Goal: Information Seeking & Learning: Learn about a topic

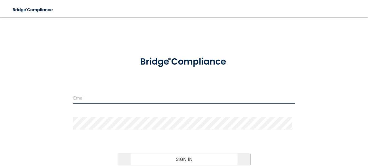
type input "[PERSON_NAME][EMAIL_ADDRESS][DOMAIN_NAME]"
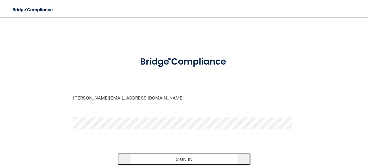
click at [178, 156] on button "Sign In" at bounding box center [183, 159] width 133 height 12
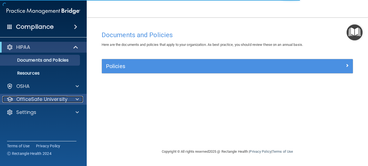
click at [49, 98] on p "OfficeSafe University" at bounding box center [41, 99] width 51 height 6
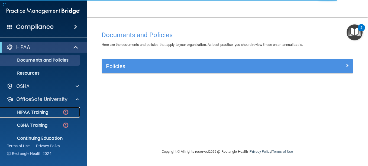
click at [55, 113] on div "HIPAA Training" at bounding box center [41, 111] width 74 height 5
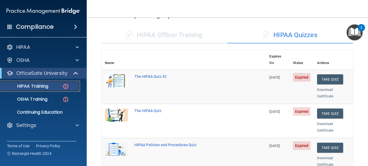
scroll to position [32, 0]
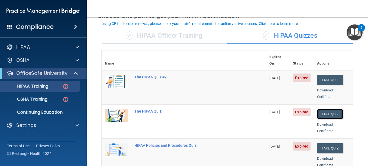
click at [319, 109] on button "Take Quiz" at bounding box center [330, 114] width 26 height 10
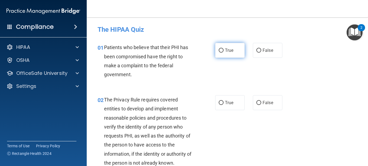
click at [225, 48] on span "True" at bounding box center [229, 50] width 8 height 5
click at [223, 48] on input "True" at bounding box center [220, 50] width 5 height 4
radio input "true"
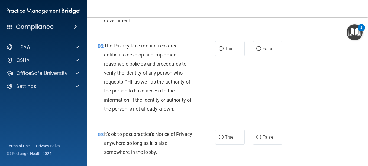
scroll to position [55, 0]
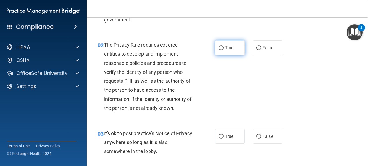
click at [224, 45] on label "True" at bounding box center [230, 47] width 30 height 15
click at [223, 46] on input "True" at bounding box center [220, 48] width 5 height 4
radio input "true"
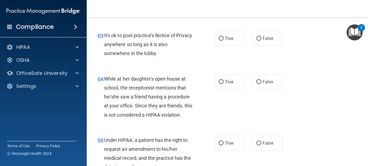
scroll to position [153, 0]
click at [256, 81] on input "False" at bounding box center [258, 82] width 5 height 4
radio input "true"
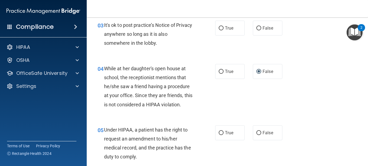
scroll to position [159, 0]
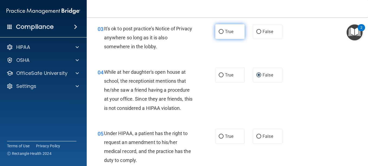
click at [215, 34] on label "True" at bounding box center [230, 31] width 30 height 15
click at [218, 34] on input "True" at bounding box center [220, 32] width 5 height 4
radio input "true"
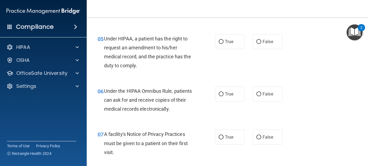
scroll to position [254, 0]
click at [226, 44] on label "True" at bounding box center [230, 41] width 30 height 15
click at [223, 44] on input "True" at bounding box center [220, 42] width 5 height 4
radio input "true"
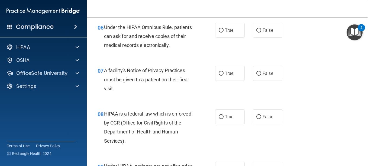
scroll to position [317, 0]
click at [227, 33] on label "True" at bounding box center [230, 29] width 30 height 15
click at [223, 32] on input "True" at bounding box center [220, 30] width 5 height 4
radio input "true"
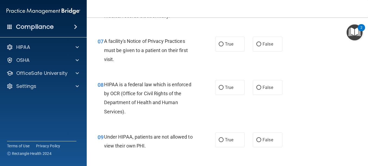
scroll to position [347, 0]
click at [227, 46] on span "True" at bounding box center [229, 43] width 8 height 5
click at [223, 46] on input "True" at bounding box center [220, 44] width 5 height 4
radio input "true"
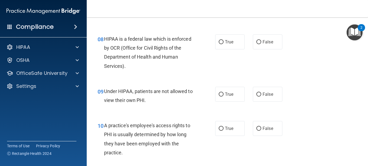
scroll to position [392, 0]
click at [233, 40] on label "True" at bounding box center [230, 41] width 30 height 15
click at [223, 40] on input "True" at bounding box center [220, 42] width 5 height 4
radio input "true"
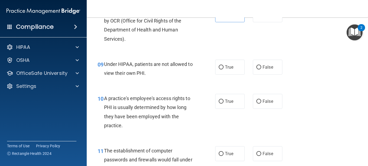
scroll to position [420, 0]
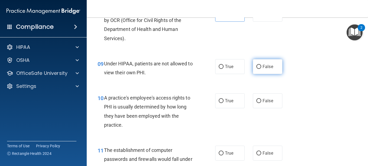
click at [259, 72] on label "False" at bounding box center [268, 66] width 30 height 15
click at [259, 69] on input "False" at bounding box center [258, 67] width 5 height 4
radio input "true"
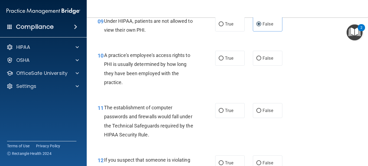
scroll to position [462, 0]
click at [238, 27] on label "True" at bounding box center [230, 24] width 30 height 15
click at [223, 27] on input "True" at bounding box center [220, 24] width 5 height 4
radio input "true"
radio input "false"
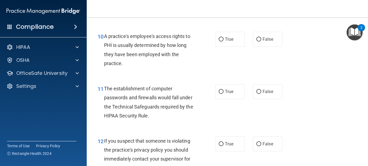
scroll to position [483, 0]
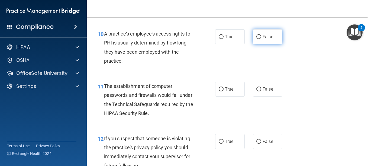
click at [259, 41] on label "False" at bounding box center [268, 36] width 30 height 15
click at [259, 39] on input "False" at bounding box center [258, 37] width 5 height 4
radio input "true"
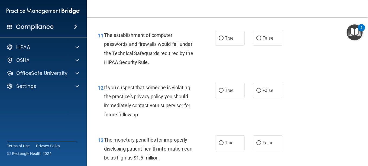
scroll to position [535, 0]
click at [222, 40] on label "True" at bounding box center [230, 37] width 30 height 15
click at [222, 40] on input "True" at bounding box center [220, 38] width 5 height 4
radio input "true"
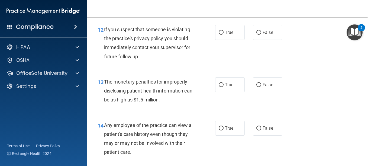
scroll to position [592, 0]
click at [228, 34] on span "True" at bounding box center [229, 32] width 8 height 5
click at [223, 34] on input "True" at bounding box center [220, 32] width 5 height 4
radio input "true"
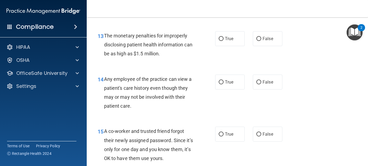
scroll to position [639, 0]
click at [224, 42] on label "True" at bounding box center [230, 38] width 30 height 15
click at [223, 41] on input "True" at bounding box center [220, 39] width 5 height 4
radio input "true"
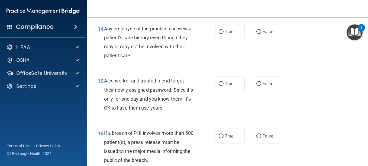
scroll to position [689, 0]
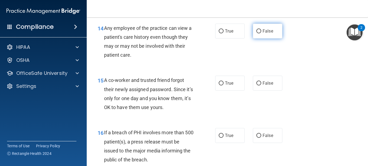
click at [263, 30] on span "False" at bounding box center [267, 30] width 11 height 5
click at [261, 30] on input "False" at bounding box center [258, 31] width 5 height 4
radio input "true"
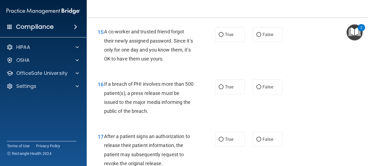
scroll to position [738, 0]
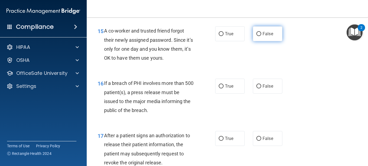
click at [259, 31] on label "False" at bounding box center [268, 33] width 30 height 15
click at [259, 32] on input "False" at bounding box center [258, 34] width 5 height 4
radio input "true"
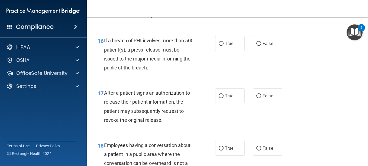
scroll to position [781, 0]
click at [222, 48] on label "True" at bounding box center [230, 43] width 30 height 15
click at [222, 45] on input "True" at bounding box center [220, 43] width 5 height 4
radio input "true"
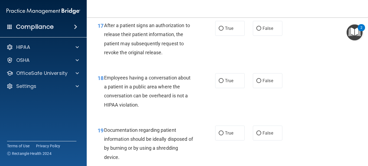
scroll to position [849, 0]
click at [228, 33] on label "True" at bounding box center [230, 28] width 30 height 15
click at [223, 30] on input "True" at bounding box center [220, 28] width 5 height 4
radio input "true"
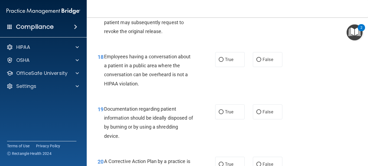
scroll to position [870, 0]
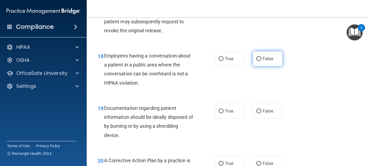
click at [253, 60] on label "False" at bounding box center [268, 58] width 30 height 15
click at [256, 60] on input "False" at bounding box center [258, 59] width 5 height 4
radio input "true"
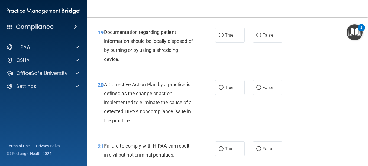
scroll to position [946, 0]
click at [225, 37] on span "True" at bounding box center [229, 34] width 8 height 5
click at [223, 37] on input "True" at bounding box center [220, 35] width 5 height 4
radio input "true"
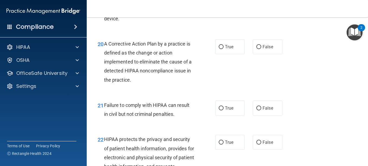
scroll to position [993, 0]
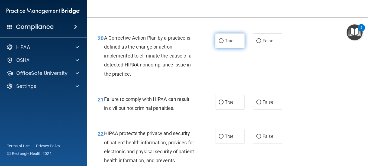
click at [223, 44] on label "True" at bounding box center [230, 40] width 30 height 15
click at [223, 43] on input "True" at bounding box center [220, 41] width 5 height 4
radio input "true"
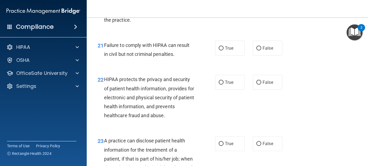
scroll to position [1047, 0]
click at [258, 52] on label "False" at bounding box center [268, 47] width 30 height 15
click at [258, 50] on input "False" at bounding box center [258, 48] width 5 height 4
radio input "true"
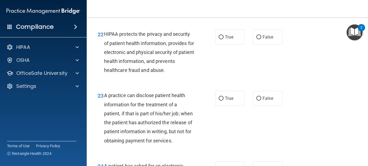
scroll to position [1092, 0]
click at [220, 31] on label "True" at bounding box center [230, 36] width 30 height 15
click at [220, 35] on input "True" at bounding box center [220, 37] width 5 height 4
radio input "true"
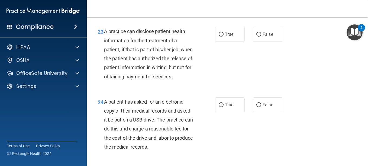
scroll to position [1156, 0]
click at [221, 38] on label "True" at bounding box center [230, 34] width 30 height 15
click at [221, 36] on input "True" at bounding box center [220, 34] width 5 height 4
radio input "true"
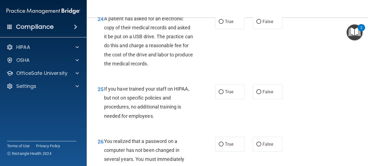
scroll to position [1239, 0]
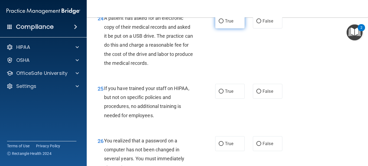
click at [225, 24] on span "True" at bounding box center [229, 20] width 8 height 5
click at [223, 23] on input "True" at bounding box center [220, 21] width 5 height 4
radio input "true"
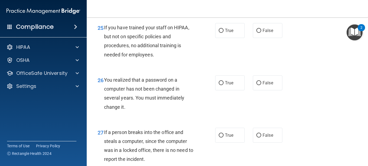
scroll to position [1301, 0]
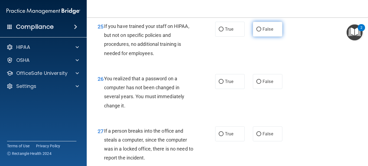
click at [253, 37] on label "False" at bounding box center [268, 29] width 30 height 15
click at [256, 31] on input "False" at bounding box center [258, 29] width 5 height 4
radio input "true"
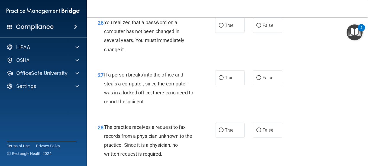
scroll to position [1358, 0]
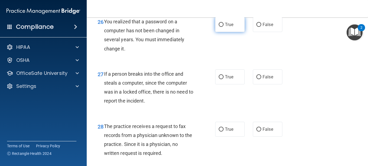
click at [223, 32] on label "True" at bounding box center [230, 24] width 30 height 15
click at [223, 27] on input "True" at bounding box center [220, 25] width 5 height 4
radio input "true"
click at [256, 32] on label "False" at bounding box center [268, 24] width 30 height 15
click at [256, 27] on input "False" at bounding box center [258, 25] width 5 height 4
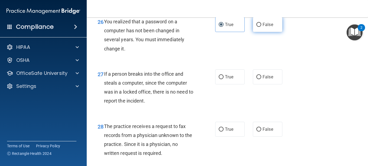
radio input "true"
radio input "false"
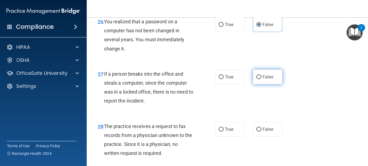
click at [255, 84] on label "False" at bounding box center [268, 76] width 30 height 15
click at [256, 79] on input "False" at bounding box center [258, 77] width 5 height 4
radio input "true"
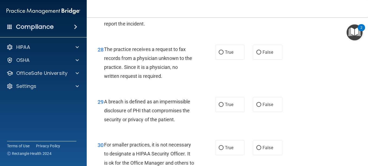
scroll to position [1435, 0]
click at [269, 55] on span "False" at bounding box center [267, 52] width 11 height 5
click at [261, 55] on input "False" at bounding box center [258, 53] width 5 height 4
radio input "true"
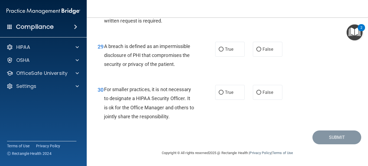
scroll to position [1496, 0]
click at [229, 50] on span "True" at bounding box center [229, 49] width 8 height 5
click at [223, 50] on input "True" at bounding box center [220, 49] width 5 height 4
radio input "true"
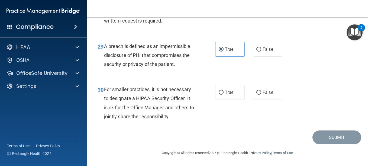
click at [222, 100] on div "30 For smaller practices, it is not necessary to designate a HIPAA Security Off…" at bounding box center [226, 104] width 267 height 52
click at [225, 94] on span "True" at bounding box center [229, 92] width 8 height 5
click at [223, 94] on input "True" at bounding box center [220, 92] width 5 height 4
radio input "true"
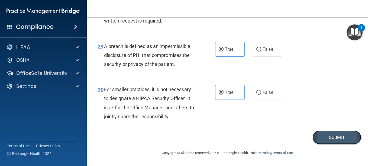
click at [320, 138] on button "Submit" at bounding box center [336, 137] width 49 height 14
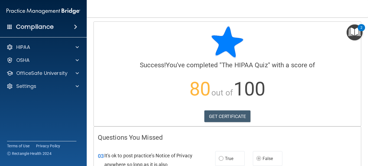
scroll to position [1, 0]
click at [233, 117] on link "GET CERTIFICATE" at bounding box center [227, 116] width 46 height 12
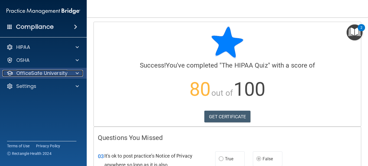
click at [68, 74] on div "OfficeSafe University" at bounding box center [35, 73] width 67 height 6
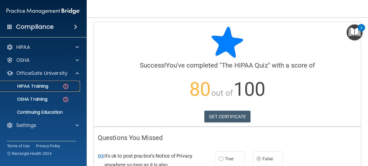
click at [43, 86] on p "HIPAA Training" at bounding box center [26, 85] width 45 height 5
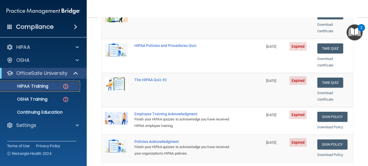
scroll to position [99, 0]
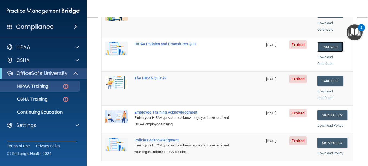
click at [324, 42] on button "Take Quiz" at bounding box center [330, 47] width 26 height 10
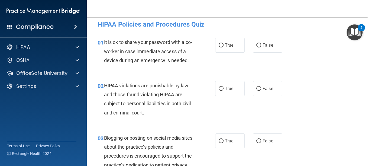
scroll to position [5, 0]
click at [263, 44] on span "False" at bounding box center [267, 44] width 11 height 5
click at [261, 44] on input "False" at bounding box center [258, 45] width 5 height 4
radio input "true"
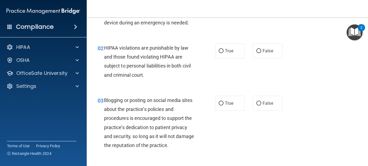
scroll to position [47, 0]
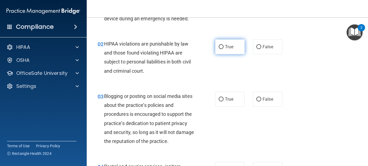
click at [225, 51] on label "True" at bounding box center [230, 46] width 30 height 15
click at [223, 49] on input "True" at bounding box center [220, 47] width 5 height 4
radio input "true"
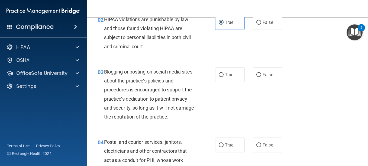
scroll to position [71, 0]
click at [225, 77] on span "True" at bounding box center [229, 74] width 8 height 5
click at [223, 77] on input "True" at bounding box center [220, 75] width 5 height 4
radio input "true"
click at [258, 77] on input "False" at bounding box center [258, 75] width 5 height 4
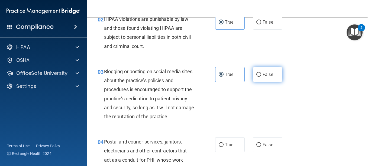
radio input "true"
radio input "false"
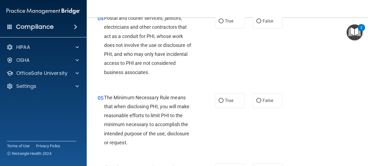
scroll to position [195, 0]
click at [255, 28] on label "False" at bounding box center [268, 20] width 30 height 15
click at [256, 23] on input "False" at bounding box center [258, 21] width 5 height 4
radio input "true"
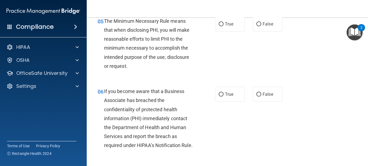
scroll to position [273, 0]
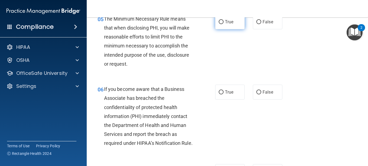
click at [225, 24] on span "True" at bounding box center [229, 21] width 8 height 5
click at [223, 24] on input "True" at bounding box center [220, 22] width 5 height 4
radio input "true"
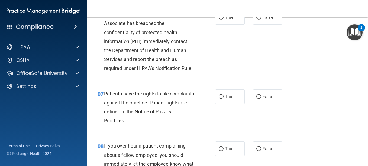
scroll to position [348, 0]
click at [219, 24] on label "True" at bounding box center [230, 16] width 30 height 15
click at [219, 19] on input "True" at bounding box center [220, 17] width 5 height 4
radio input "true"
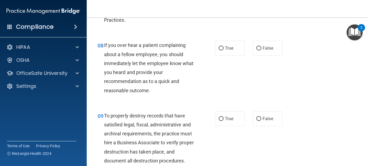
scroll to position [446, 0]
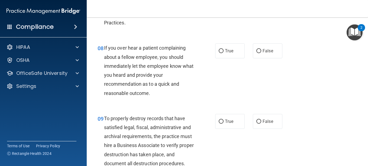
radio input "true"
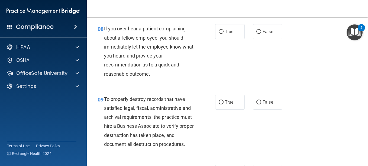
scroll to position [468, 0]
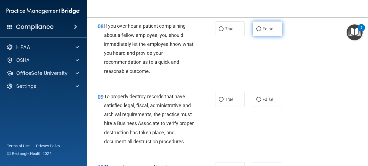
click at [256, 36] on label "False" at bounding box center [268, 28] width 30 height 15
click at [256, 31] on input "False" at bounding box center [258, 29] width 5 height 4
radio input "true"
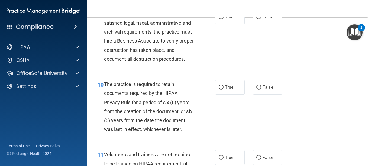
scroll to position [551, 0]
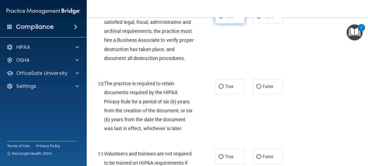
click at [221, 18] on input "True" at bounding box center [220, 16] width 5 height 4
radio input "true"
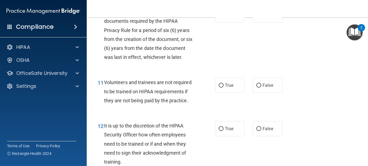
scroll to position [624, 0]
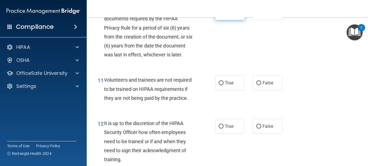
click at [228, 15] on span "True" at bounding box center [229, 12] width 8 height 5
click at [223, 15] on input "True" at bounding box center [220, 13] width 5 height 4
radio input "true"
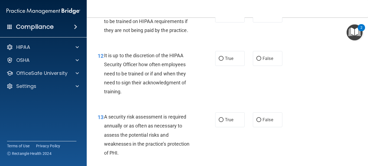
scroll to position [695, 0]
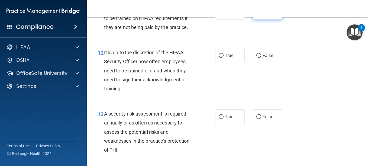
click at [259, 19] on label "False" at bounding box center [268, 12] width 30 height 15
click at [259, 14] on input "False" at bounding box center [258, 12] width 5 height 4
radio input "true"
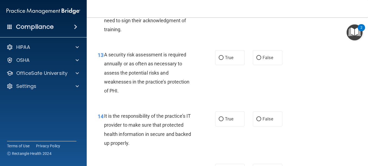
scroll to position [754, 0]
radio input "true"
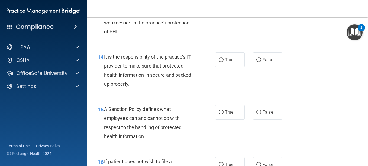
scroll to position [813, 0]
click at [225, 67] on label "True" at bounding box center [230, 59] width 30 height 15
click at [223, 62] on input "True" at bounding box center [220, 60] width 5 height 4
radio input "true"
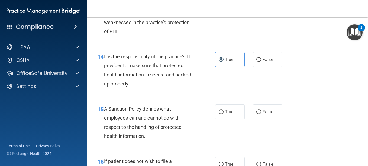
radio input "true"
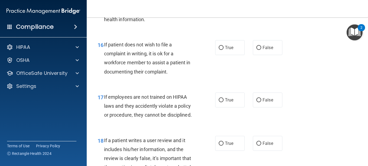
scroll to position [930, 0]
radio input "true"
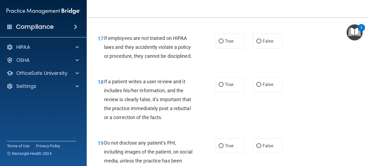
scroll to position [989, 0]
radio input "true"
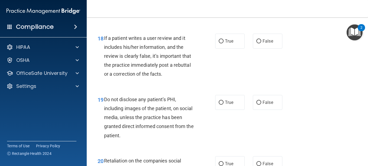
scroll to position [1033, 0]
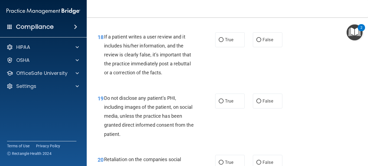
radio input "true"
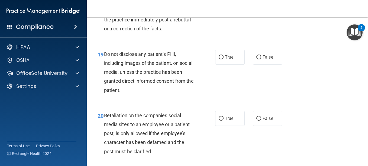
scroll to position [1078, 0]
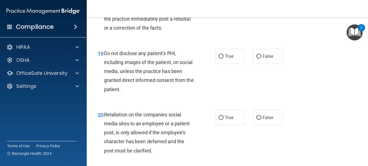
radio input "true"
click at [228, 64] on label "True" at bounding box center [230, 56] width 30 height 15
click at [223, 58] on input "True" at bounding box center [220, 56] width 5 height 4
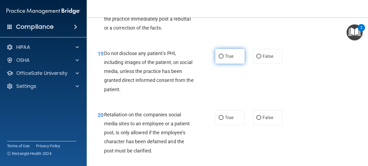
radio input "true"
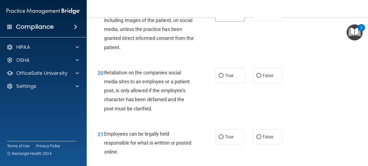
scroll to position [1121, 0]
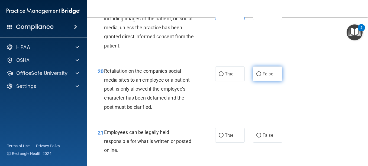
click at [267, 76] on span "False" at bounding box center [267, 73] width 11 height 5
click at [261, 76] on input "False" at bounding box center [258, 74] width 5 height 4
radio input "true"
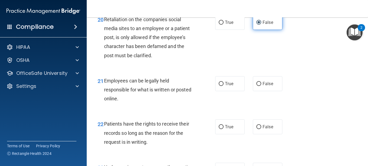
scroll to position [1175, 0]
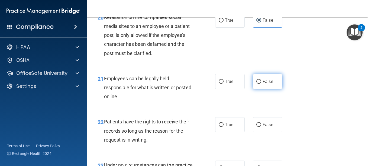
click at [260, 89] on label "False" at bounding box center [268, 81] width 30 height 15
click at [260, 84] on input "False" at bounding box center [258, 82] width 5 height 4
radio input "true"
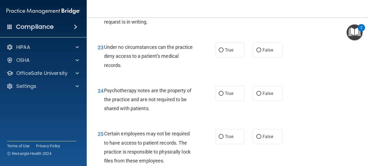
scroll to position [1294, 0]
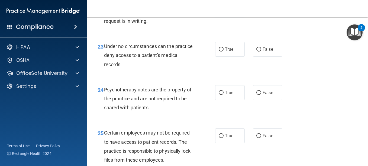
click at [222, 13] on label "True" at bounding box center [230, 5] width 30 height 15
click at [222, 8] on input "True" at bounding box center [220, 6] width 5 height 4
radio input "true"
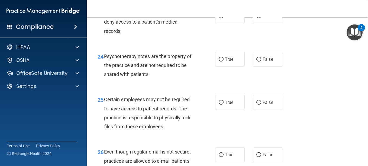
scroll to position [1330, 0]
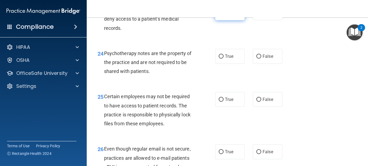
click at [228, 20] on label "True" at bounding box center [230, 12] width 30 height 15
click at [223, 15] on input "True" at bounding box center [220, 13] width 5 height 4
radio input "true"
click at [253, 64] on label "False" at bounding box center [268, 56] width 30 height 15
click at [256, 58] on input "False" at bounding box center [258, 56] width 5 height 4
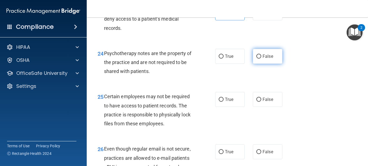
radio input "true"
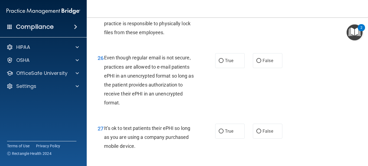
scroll to position [1421, 0]
click at [225, 11] on span "True" at bounding box center [229, 7] width 8 height 5
click at [223, 10] on input "True" at bounding box center [220, 8] width 5 height 4
radio input "true"
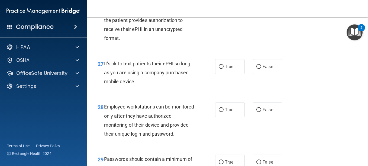
scroll to position [1485, 0]
radio input "true"
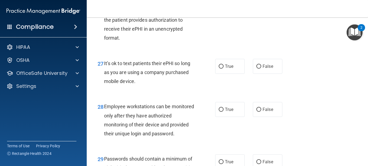
radio input "false"
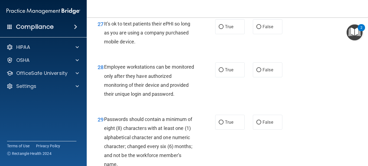
scroll to position [1526, 0]
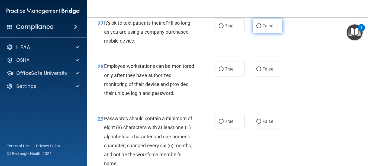
click at [265, 33] on label "False" at bounding box center [268, 25] width 30 height 15
click at [261, 28] on input "False" at bounding box center [258, 26] width 5 height 4
radio input "true"
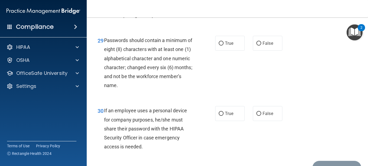
scroll to position [1604, 0]
radio input "true"
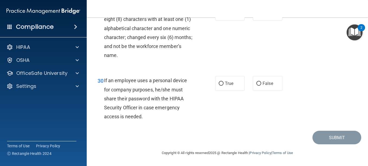
scroll to position [1638, 0]
click at [225, 16] on span "True" at bounding box center [229, 13] width 8 height 5
click at [223, 15] on input "True" at bounding box center [220, 13] width 5 height 4
radio input "true"
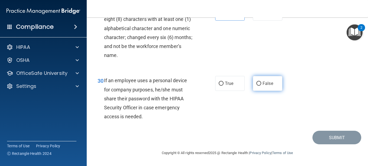
click at [257, 83] on input "False" at bounding box center [258, 83] width 5 height 4
radio input "true"
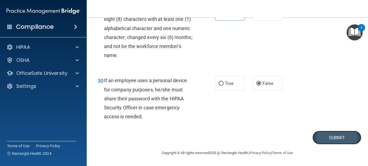
click at [323, 137] on button "Submit" at bounding box center [336, 137] width 49 height 14
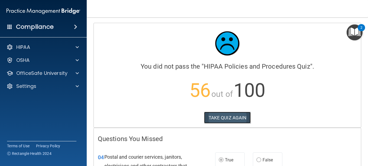
click at [227, 114] on button "TAKE QUIZ AGAIN" at bounding box center [227, 118] width 47 height 12
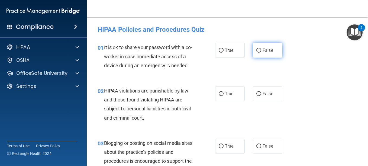
click at [265, 54] on label "False" at bounding box center [268, 50] width 30 height 15
click at [261, 53] on input "False" at bounding box center [258, 50] width 5 height 4
radio input "true"
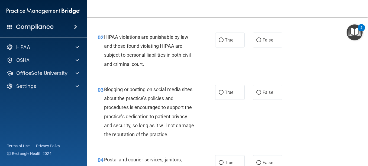
scroll to position [54, 0]
click at [235, 47] on label "True" at bounding box center [230, 39] width 30 height 15
click at [223, 42] on input "True" at bounding box center [220, 40] width 5 height 4
radio input "true"
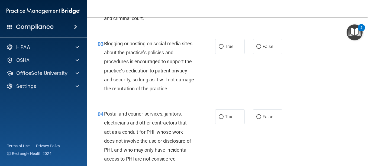
scroll to position [107, 0]
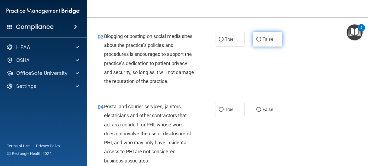
click at [259, 47] on label "False" at bounding box center [268, 39] width 30 height 15
click at [259, 41] on input "False" at bounding box center [258, 39] width 5 height 4
radio input "true"
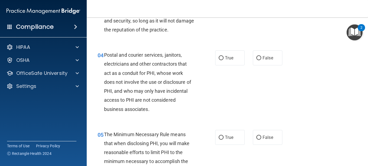
scroll to position [158, 0]
click at [226, 60] on span "True" at bounding box center [229, 57] width 8 height 5
click at [223, 60] on input "True" at bounding box center [220, 58] width 5 height 4
radio input "true"
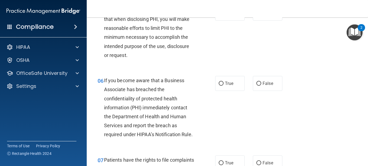
scroll to position [282, 0]
click at [221, 20] on label "True" at bounding box center [230, 12] width 30 height 15
click at [221, 15] on input "True" at bounding box center [220, 13] width 5 height 4
radio input "true"
click at [230, 90] on label "True" at bounding box center [230, 83] width 30 height 15
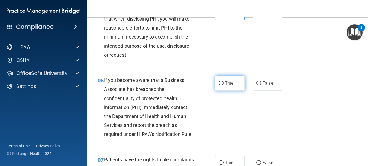
click at [223, 85] on input "True" at bounding box center [220, 83] width 5 height 4
radio input "true"
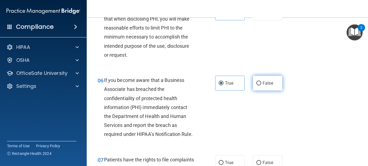
click at [257, 90] on label "False" at bounding box center [268, 83] width 30 height 15
click at [257, 85] on input "False" at bounding box center [258, 83] width 5 height 4
radio input "true"
radio input "false"
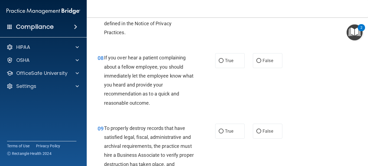
scroll to position [438, 0]
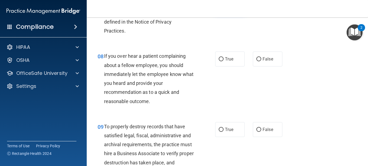
click at [232, 14] on label "True" at bounding box center [230, 6] width 30 height 15
click at [223, 9] on input "True" at bounding box center [220, 7] width 5 height 4
radio input "true"
click at [253, 66] on label "False" at bounding box center [268, 58] width 30 height 15
click at [256, 61] on input "False" at bounding box center [258, 59] width 5 height 4
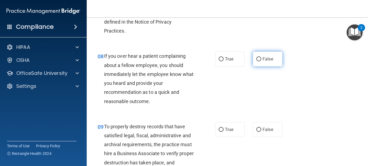
radio input "true"
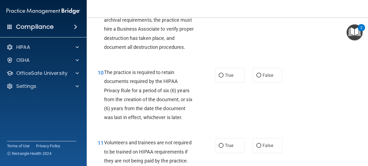
scroll to position [566, 0]
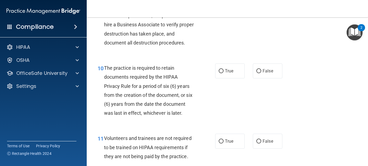
click at [258, 3] on input "False" at bounding box center [258, 1] width 5 height 4
radio input "true"
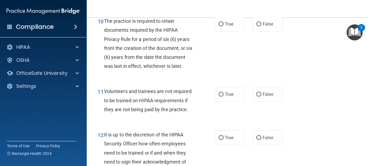
scroll to position [613, 0]
click at [218, 31] on label "True" at bounding box center [230, 23] width 30 height 15
click at [218, 26] on input "True" at bounding box center [220, 24] width 5 height 4
radio input "true"
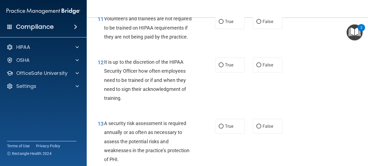
scroll to position [686, 0]
click at [262, 24] on span "False" at bounding box center [267, 21] width 11 height 5
click at [261, 24] on input "False" at bounding box center [258, 21] width 5 height 4
radio input "true"
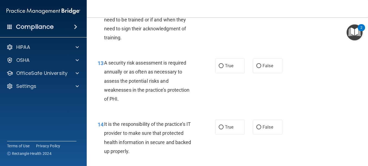
scroll to position [746, 0]
click at [256, 6] on input "False" at bounding box center [258, 4] width 5 height 4
radio input "true"
click at [229, 73] on label "True" at bounding box center [230, 65] width 30 height 15
click at [223, 68] on input "True" at bounding box center [220, 66] width 5 height 4
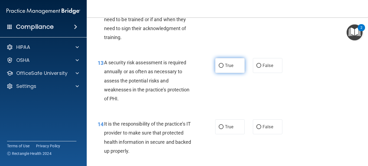
radio input "true"
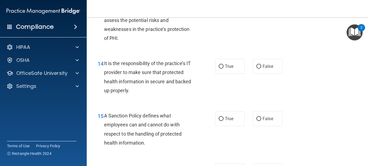
scroll to position [807, 0]
click at [265, 68] on span "False" at bounding box center [267, 65] width 11 height 5
click at [261, 68] on input "False" at bounding box center [258, 66] width 5 height 4
radio input "true"
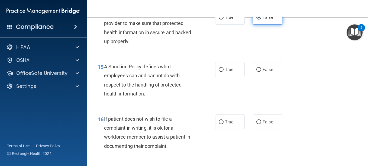
scroll to position [856, 0]
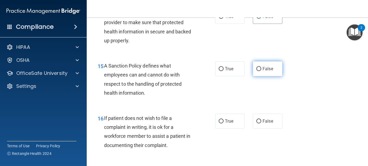
click at [262, 71] on span "False" at bounding box center [267, 68] width 11 height 5
click at [261, 71] on input "False" at bounding box center [258, 69] width 5 height 4
radio input "true"
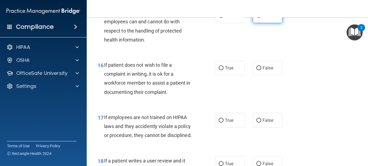
scroll to position [916, 0]
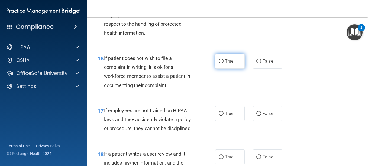
click at [229, 64] on span "True" at bounding box center [229, 60] width 8 height 5
click at [223, 63] on input "True" at bounding box center [220, 61] width 5 height 4
radio input "true"
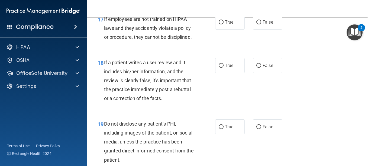
scroll to position [1008, 0]
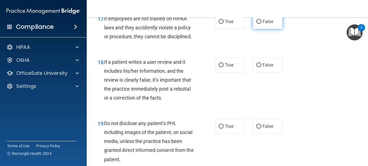
click at [268, 24] on span "False" at bounding box center [267, 21] width 11 height 5
click at [261, 24] on input "False" at bounding box center [258, 22] width 5 height 4
radio input "true"
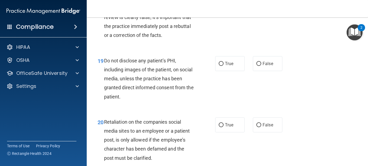
scroll to position [1071, 0]
click at [260, 9] on label "False" at bounding box center [268, 2] width 30 height 15
click at [260, 4] on input "False" at bounding box center [258, 2] width 5 height 4
radio input "true"
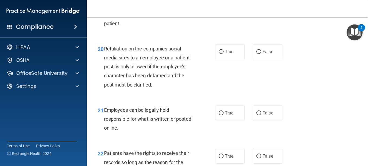
scroll to position [1143, 0]
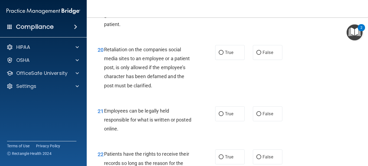
radio input "true"
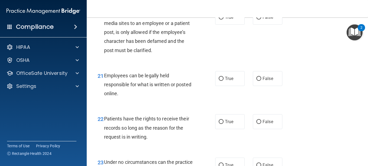
scroll to position [1181, 0]
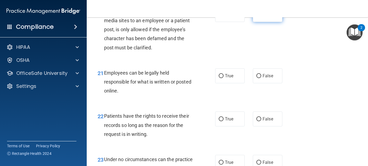
click at [264, 22] on label "False" at bounding box center [268, 14] width 30 height 15
click at [261, 17] on input "False" at bounding box center [258, 15] width 5 height 4
radio input "true"
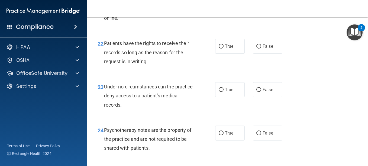
scroll to position [1256, 0]
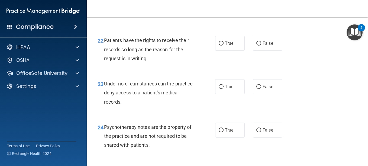
click at [262, 8] on label "False" at bounding box center [268, 0] width 30 height 15
click at [261, 2] on input "False" at bounding box center [258, 0] width 5 height 4
radio input "true"
click at [225, 3] on span "True" at bounding box center [229, 0] width 8 height 5
click at [223, 2] on input "True" at bounding box center [220, 0] width 5 height 4
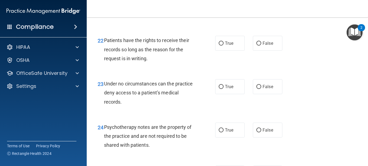
radio input "true"
radio input "false"
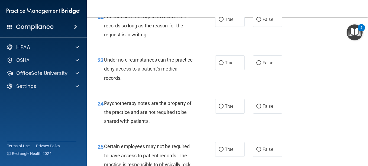
scroll to position [1280, 0]
click at [265, 22] on span "False" at bounding box center [267, 19] width 11 height 5
click at [261, 21] on input "False" at bounding box center [258, 19] width 5 height 4
radio input "true"
click at [262, 65] on span "False" at bounding box center [267, 62] width 11 height 5
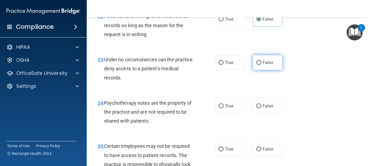
click at [261, 65] on input "False" at bounding box center [258, 63] width 5 height 4
radio input "true"
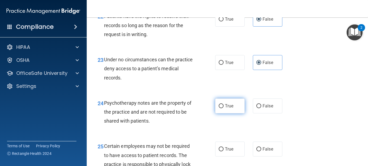
click at [225, 108] on span "True" at bounding box center [229, 105] width 8 height 5
click at [223, 108] on input "True" at bounding box center [220, 106] width 5 height 4
radio input "true"
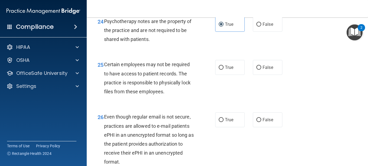
scroll to position [1381, 0]
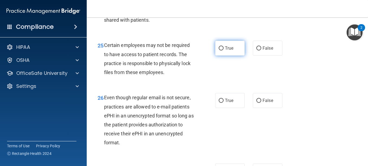
click at [230, 55] on label "True" at bounding box center [230, 48] width 30 height 15
click at [223, 50] on input "True" at bounding box center [220, 48] width 5 height 4
radio input "true"
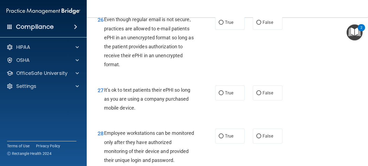
scroll to position [1459, 0]
click at [225, 25] on span "True" at bounding box center [229, 21] width 8 height 5
click at [223, 24] on input "True" at bounding box center [220, 22] width 5 height 4
radio input "true"
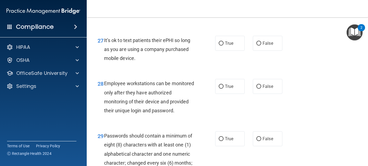
scroll to position [1511, 0]
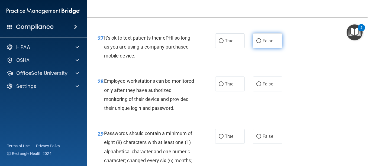
click at [264, 43] on span "False" at bounding box center [267, 40] width 11 height 5
click at [261, 43] on input "False" at bounding box center [258, 41] width 5 height 4
radio input "true"
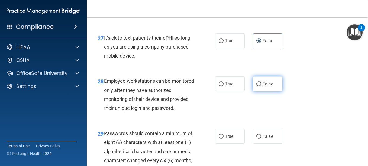
click at [256, 91] on label "False" at bounding box center [268, 83] width 30 height 15
click at [256, 86] on input "False" at bounding box center [258, 84] width 5 height 4
radio input "true"
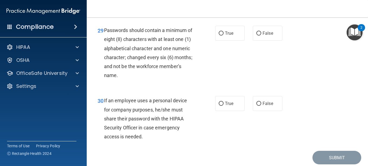
scroll to position [1625, 0]
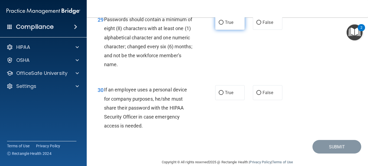
click at [221, 25] on input "True" at bounding box center [220, 23] width 5 height 4
radio input "true"
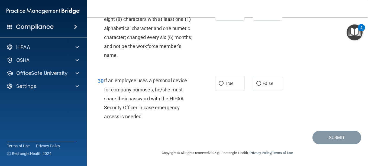
scroll to position [1674, 0]
click at [262, 86] on span "False" at bounding box center [267, 83] width 11 height 5
click at [260, 86] on input "False" at bounding box center [258, 83] width 5 height 4
radio input "true"
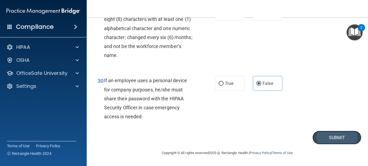
click at [322, 144] on button "Submit" at bounding box center [336, 137] width 49 height 14
click at [339, 143] on button "Submit" at bounding box center [336, 137] width 49 height 14
click at [321, 141] on button "Submit" at bounding box center [336, 137] width 49 height 14
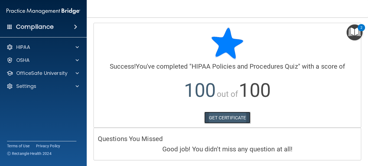
click at [225, 116] on link "GET CERTIFICATE" at bounding box center [227, 118] width 46 height 12
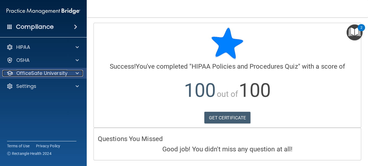
click at [78, 72] on span at bounding box center [77, 73] width 3 height 6
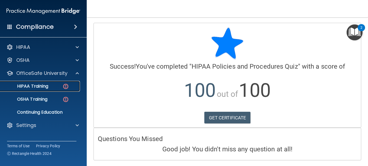
click at [54, 84] on div "HIPAA Training" at bounding box center [41, 85] width 74 height 5
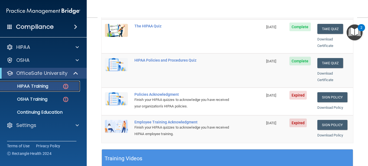
scroll to position [119, 0]
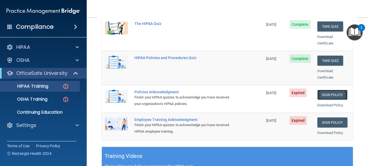
click at [328, 90] on link "Sign Policy" at bounding box center [332, 95] width 30 height 10
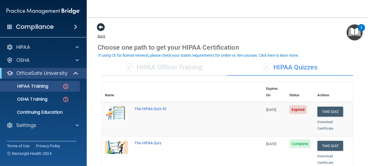
click at [101, 26] on span at bounding box center [101, 27] width 8 height 8
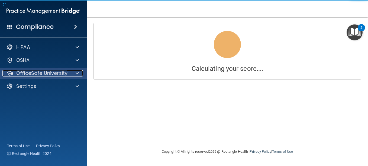
click at [79, 72] on div at bounding box center [77, 73] width 14 height 6
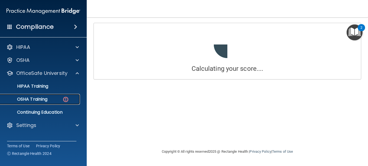
click at [57, 97] on div "OSHA Training" at bounding box center [41, 98] width 74 height 5
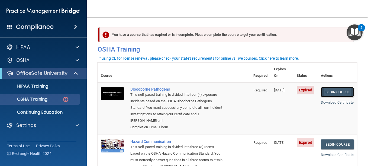
click at [326, 89] on link "Begin Course" at bounding box center [336, 92] width 33 height 10
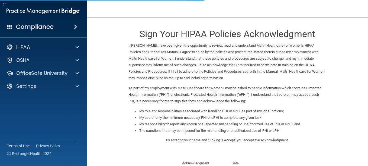
scroll to position [82, 0]
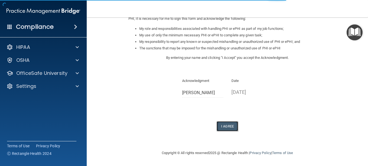
click at [226, 129] on button "I Agree" at bounding box center [227, 126] width 22 height 10
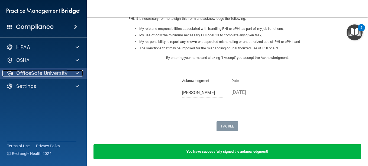
click at [77, 74] on span at bounding box center [77, 73] width 3 height 6
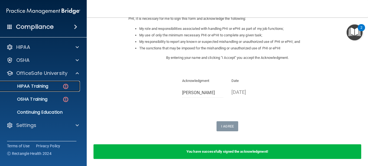
click at [61, 86] on div "HIPAA Training" at bounding box center [41, 85] width 74 height 5
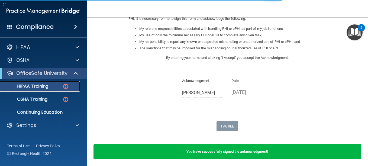
scroll to position [240, 0]
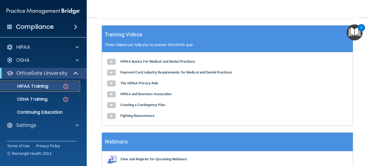
click at [54, 85] on div "HIPAA Training" at bounding box center [41, 85] width 74 height 5
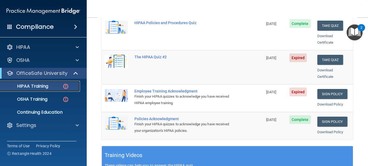
scroll to position [121, 0]
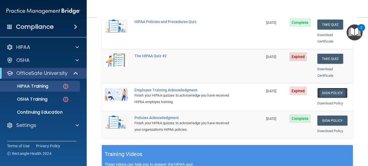
click at [332, 88] on link "Sign Policy" at bounding box center [332, 93] width 30 height 10
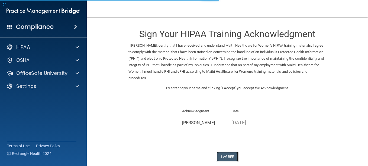
click at [227, 156] on button "I Agree" at bounding box center [227, 156] width 22 height 10
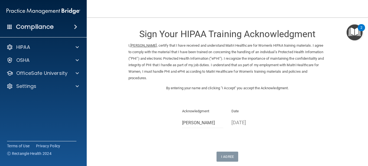
click at [227, 162] on form "Sign Your HIPAA Training Acknowledgment I, Emmalee Smith , certify that I have …" at bounding box center [226, 109] width 259 height 173
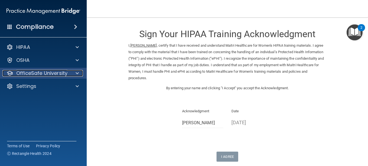
click at [71, 70] on div at bounding box center [77, 73] width 14 height 6
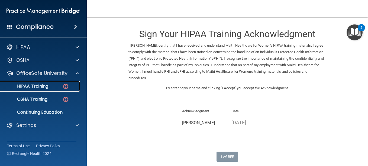
click at [62, 89] on div "HIPAA Training" at bounding box center [41, 85] width 74 height 5
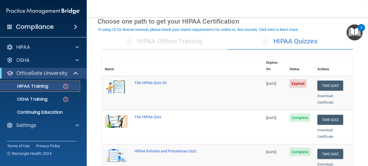
scroll to position [26, 0]
click at [327, 81] on button "Take Quiz" at bounding box center [330, 86] width 26 height 10
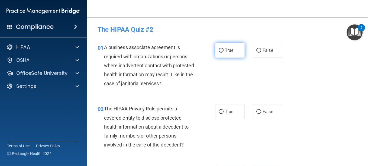
click at [227, 52] on span "True" at bounding box center [229, 50] width 8 height 5
click at [223, 52] on input "True" at bounding box center [220, 50] width 5 height 4
radio input "true"
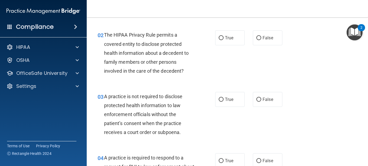
scroll to position [75, 0]
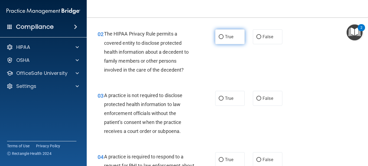
click at [235, 38] on label "True" at bounding box center [230, 36] width 30 height 15
click at [223, 38] on input "True" at bounding box center [220, 37] width 5 height 4
radio input "true"
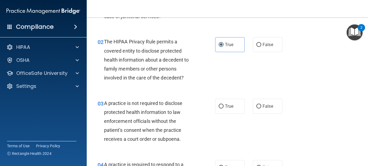
scroll to position [68, 0]
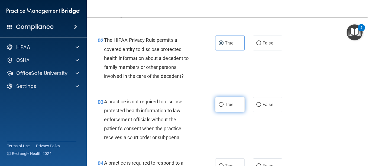
click at [227, 105] on span "True" at bounding box center [229, 104] width 8 height 5
click at [223, 105] on input "True" at bounding box center [220, 105] width 5 height 4
radio input "true"
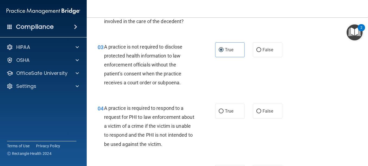
scroll to position [127, 0]
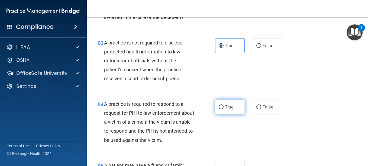
click at [224, 109] on label "True" at bounding box center [230, 106] width 30 height 15
click at [223, 109] on input "True" at bounding box center [220, 107] width 5 height 4
radio input "true"
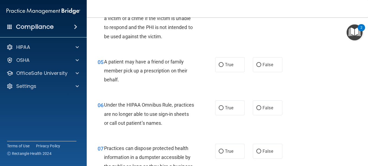
scroll to position [231, 0]
click at [229, 70] on label "True" at bounding box center [230, 64] width 30 height 15
click at [223, 67] on input "True" at bounding box center [220, 65] width 5 height 4
radio input "true"
click at [228, 109] on span "True" at bounding box center [229, 107] width 8 height 5
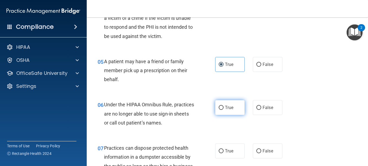
click at [223, 109] on input "True" at bounding box center [220, 108] width 5 height 4
radio input "true"
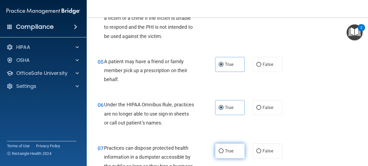
click at [227, 147] on label "True" at bounding box center [230, 150] width 30 height 15
click at [223, 149] on input "True" at bounding box center [220, 151] width 5 height 4
radio input "true"
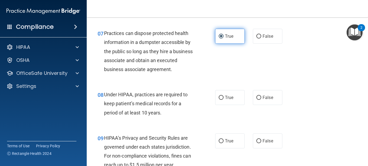
scroll to position [346, 0]
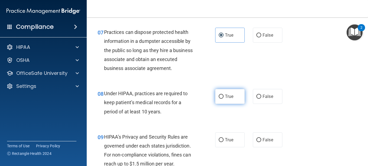
click at [232, 98] on label "True" at bounding box center [230, 96] width 30 height 15
click at [223, 98] on input "True" at bounding box center [220, 96] width 5 height 4
radio input "true"
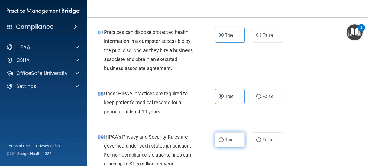
click at [230, 142] on span "True" at bounding box center [229, 139] width 8 height 5
click at [223, 142] on input "True" at bounding box center [220, 140] width 5 height 4
radio input "true"
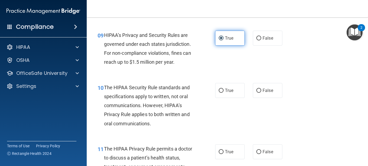
scroll to position [467, 0]
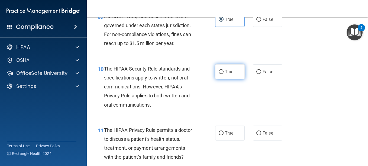
click at [225, 74] on span "True" at bounding box center [229, 71] width 8 height 5
click at [223, 74] on input "True" at bounding box center [220, 72] width 5 height 4
radio input "true"
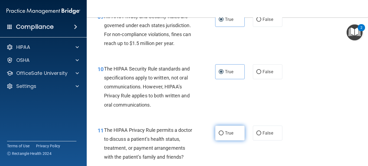
click at [225, 140] on label "True" at bounding box center [230, 132] width 30 height 15
click at [223, 135] on input "True" at bounding box center [220, 133] width 5 height 4
radio input "true"
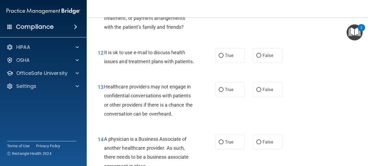
scroll to position [597, 0]
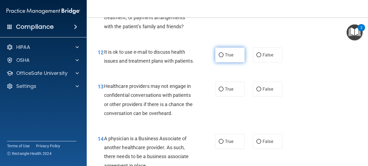
click at [225, 62] on label "True" at bounding box center [230, 54] width 30 height 15
click at [223, 57] on input "True" at bounding box center [220, 55] width 5 height 4
radio input "true"
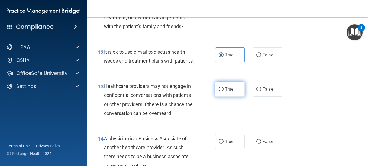
click at [225, 96] on label "True" at bounding box center [230, 88] width 30 height 15
click at [223, 91] on input "True" at bounding box center [220, 89] width 5 height 4
radio input "true"
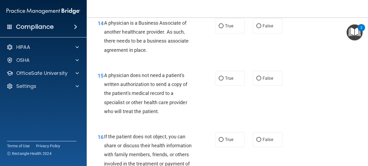
scroll to position [712, 0]
click at [222, 33] on label "True" at bounding box center [230, 25] width 30 height 15
click at [222, 28] on input "True" at bounding box center [220, 26] width 5 height 4
radio input "true"
click at [228, 85] on label "True" at bounding box center [230, 77] width 30 height 15
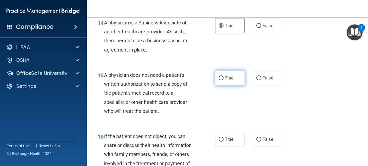
click at [223, 80] on input "True" at bounding box center [220, 78] width 5 height 4
radio input "true"
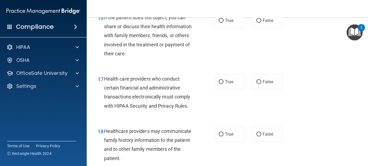
scroll to position [832, 0]
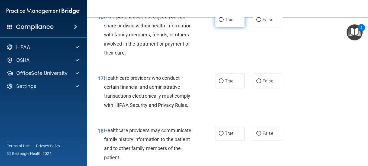
click at [225, 27] on label "True" at bounding box center [230, 19] width 30 height 15
click at [223, 22] on input "True" at bounding box center [220, 20] width 5 height 4
radio input "true"
click at [227, 83] on span "True" at bounding box center [229, 80] width 8 height 5
click at [223, 83] on input "True" at bounding box center [220, 81] width 5 height 4
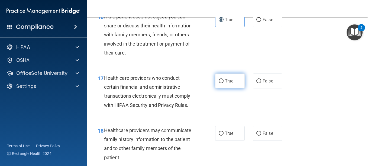
radio input "true"
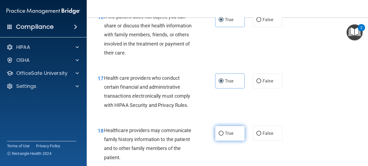
click at [228, 136] on span "True" at bounding box center [229, 132] width 8 height 5
click at [223, 135] on input "True" at bounding box center [220, 133] width 5 height 4
radio input "true"
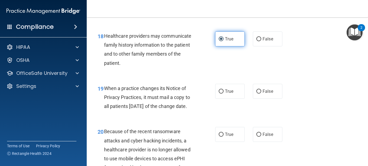
scroll to position [947, 0]
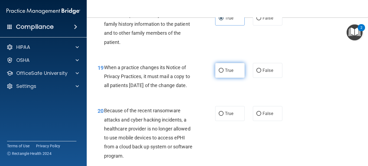
click at [229, 73] on span "True" at bounding box center [229, 70] width 8 height 5
click at [223, 73] on input "True" at bounding box center [220, 70] width 5 height 4
radio input "true"
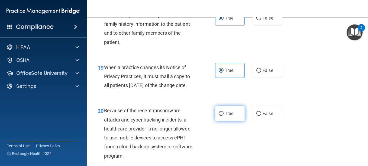
click at [226, 121] on label "True" at bounding box center [230, 113] width 30 height 15
click at [223, 116] on input "True" at bounding box center [220, 114] width 5 height 4
radio input "true"
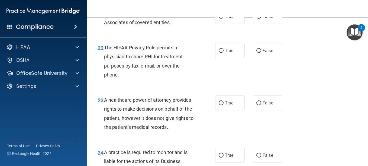
scroll to position [1114, 0]
click at [225, 19] on span "True" at bounding box center [229, 16] width 8 height 5
click at [223, 18] on input "True" at bounding box center [220, 16] width 5 height 4
radio input "true"
click at [228, 53] on span "True" at bounding box center [229, 50] width 8 height 5
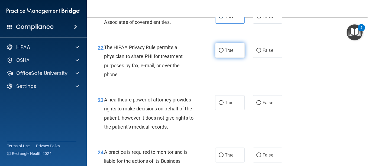
click at [223, 53] on input "True" at bounding box center [220, 50] width 5 height 4
radio input "true"
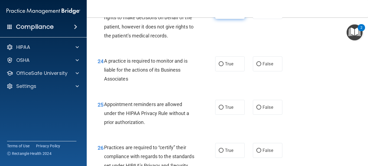
scroll to position [1206, 0]
click at [226, 14] on span "True" at bounding box center [229, 11] width 8 height 5
click at [223, 14] on input "True" at bounding box center [220, 11] width 5 height 4
radio input "true"
click at [227, 66] on span "True" at bounding box center [229, 63] width 8 height 5
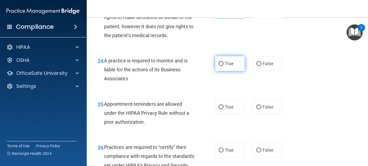
click at [223, 66] on input "True" at bounding box center [220, 64] width 5 height 4
radio input "true"
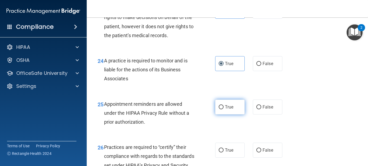
click at [228, 114] on label "True" at bounding box center [230, 106] width 30 height 15
click at [223, 109] on input "True" at bounding box center [220, 107] width 5 height 4
radio input "true"
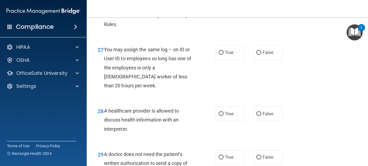
scroll to position [1351, 0]
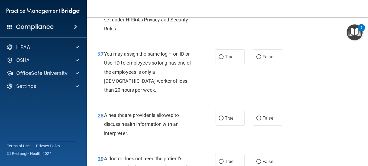
click at [225, 7] on span "True" at bounding box center [229, 4] width 8 height 5
click at [223, 7] on input "True" at bounding box center [220, 5] width 5 height 4
radio input "true"
click at [227, 59] on span "True" at bounding box center [229, 56] width 8 height 5
click at [223, 59] on input "True" at bounding box center [220, 57] width 5 height 4
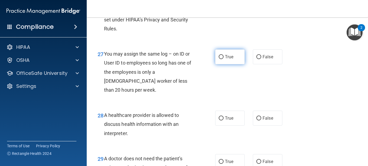
radio input "true"
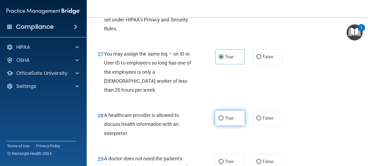
click at [228, 120] on span "True" at bounding box center [229, 117] width 8 height 5
click at [223, 120] on input "True" at bounding box center [220, 118] width 5 height 4
radio input "true"
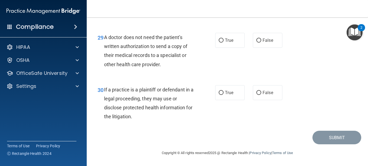
scroll to position [1499, 0]
click at [221, 40] on input "True" at bounding box center [220, 40] width 5 height 4
radio input "true"
click at [225, 90] on span "True" at bounding box center [229, 92] width 8 height 5
click at [223, 91] on input "True" at bounding box center [220, 93] width 5 height 4
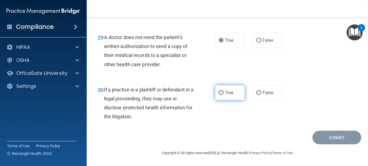
radio input "true"
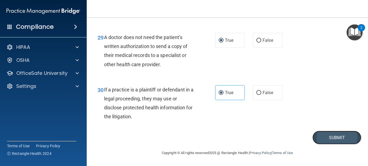
click at [317, 137] on button "Submit" at bounding box center [336, 137] width 49 height 14
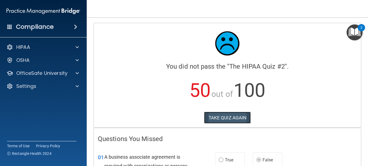
click at [241, 117] on button "TAKE QUIZ AGAIN" at bounding box center [227, 118] width 47 height 12
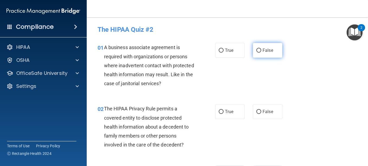
click at [261, 55] on label "False" at bounding box center [268, 50] width 30 height 15
click at [261, 53] on input "False" at bounding box center [258, 50] width 5 height 4
radio input "true"
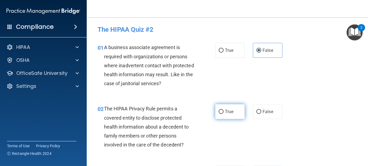
click at [225, 116] on label "True" at bounding box center [230, 111] width 30 height 15
click at [223, 114] on input "True" at bounding box center [220, 112] width 5 height 4
radio input "true"
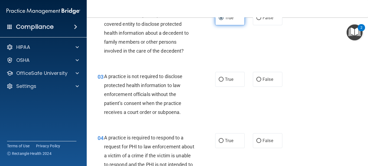
scroll to position [94, 0]
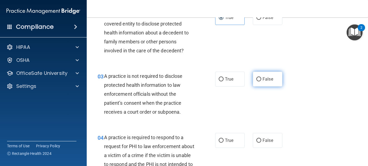
click at [263, 85] on label "False" at bounding box center [268, 78] width 30 height 15
click at [261, 81] on input "False" at bounding box center [258, 79] width 5 height 4
radio input "true"
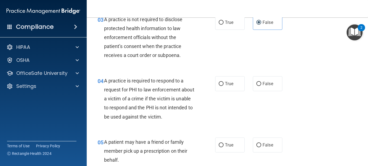
scroll to position [157, 0]
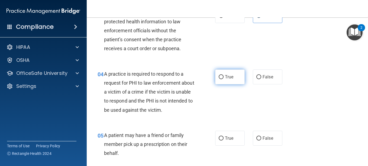
click at [230, 80] on label "True" at bounding box center [230, 76] width 30 height 15
click at [223, 79] on input "True" at bounding box center [220, 77] width 5 height 4
radio input "true"
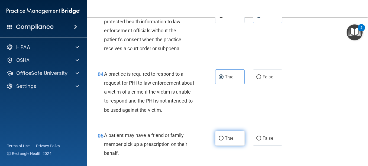
click at [231, 137] on span "True" at bounding box center [229, 137] width 8 height 5
click at [223, 137] on input "True" at bounding box center [220, 138] width 5 height 4
radio input "true"
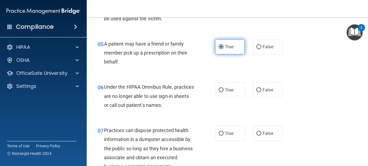
scroll to position [249, 0]
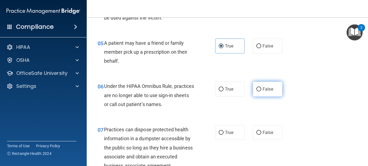
click at [265, 86] on span "False" at bounding box center [267, 88] width 11 height 5
click at [261, 87] on input "False" at bounding box center [258, 89] width 5 height 4
radio input "true"
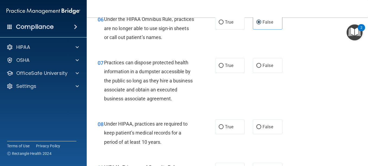
scroll to position [316, 0]
click at [258, 72] on label "False" at bounding box center [268, 65] width 30 height 15
click at [258, 67] on input "False" at bounding box center [258, 65] width 5 height 4
radio input "true"
click at [259, 134] on label "False" at bounding box center [268, 126] width 30 height 15
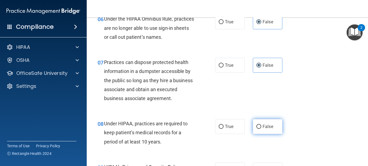
click at [259, 129] on input "False" at bounding box center [258, 127] width 5 height 4
radio input "true"
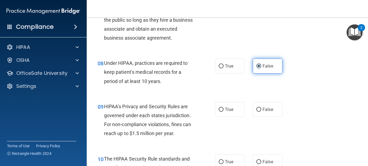
scroll to position [378, 0]
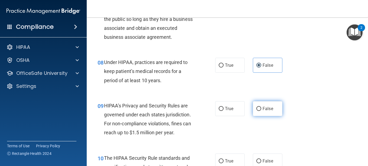
click at [262, 111] on span "False" at bounding box center [267, 108] width 11 height 5
click at [261, 111] on input "False" at bounding box center [258, 109] width 5 height 4
radio input "true"
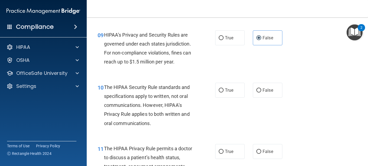
scroll to position [450, 0]
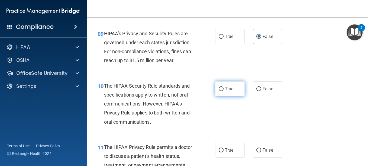
click at [233, 96] on label "True" at bounding box center [230, 88] width 30 height 15
click at [223, 91] on input "True" at bounding box center [220, 89] width 5 height 4
radio input "true"
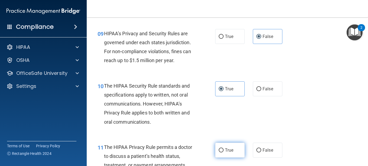
click at [226, 155] on label "True" at bounding box center [230, 149] width 30 height 15
click at [223, 152] on input "True" at bounding box center [220, 150] width 5 height 4
radio input "true"
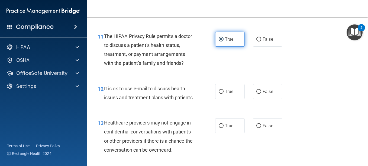
scroll to position [569, 0]
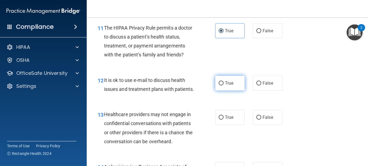
click at [228, 90] on label "True" at bounding box center [230, 83] width 30 height 15
click at [223, 85] on input "True" at bounding box center [220, 83] width 5 height 4
radio input "true"
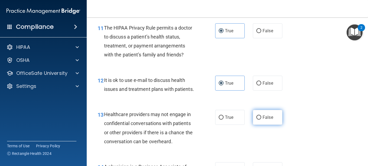
click at [258, 125] on label "False" at bounding box center [268, 117] width 30 height 15
click at [258, 119] on input "False" at bounding box center [258, 117] width 5 height 4
radio input "true"
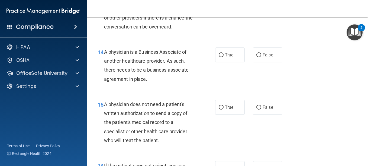
scroll to position [683, 0]
click at [266, 62] on label "False" at bounding box center [268, 54] width 30 height 15
click at [261, 57] on input "False" at bounding box center [258, 55] width 5 height 4
radio input "true"
click at [236, 114] on label "True" at bounding box center [230, 106] width 30 height 15
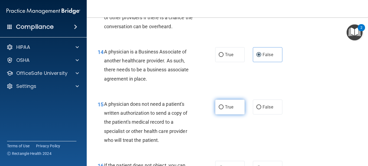
click at [223, 109] on input "True" at bounding box center [220, 107] width 5 height 4
radio input "true"
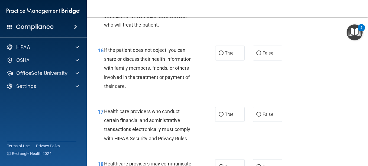
scroll to position [804, 0]
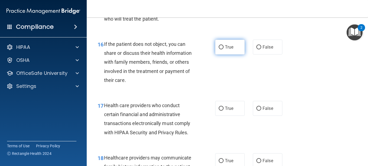
click at [233, 54] on label "True" at bounding box center [230, 47] width 30 height 15
click at [223, 49] on input "True" at bounding box center [220, 47] width 5 height 4
radio input "true"
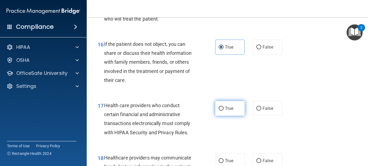
click at [228, 116] on label "True" at bounding box center [230, 108] width 30 height 15
click at [223, 110] on input "True" at bounding box center [220, 108] width 5 height 4
radio input "true"
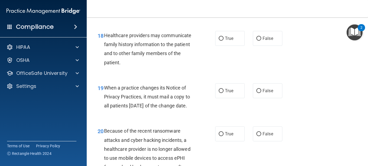
scroll to position [927, 0]
click at [267, 45] on label "False" at bounding box center [268, 38] width 30 height 15
click at [261, 40] on input "False" at bounding box center [258, 38] width 5 height 4
radio input "true"
click at [268, 93] on span "False" at bounding box center [267, 90] width 11 height 5
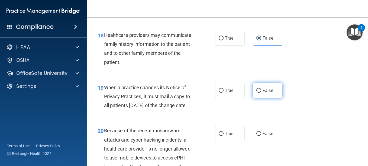
click at [261, 93] on input "False" at bounding box center [258, 91] width 5 height 4
radio input "true"
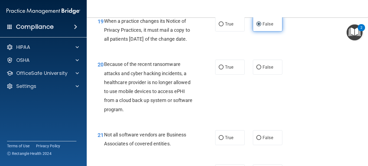
scroll to position [1007, 0]
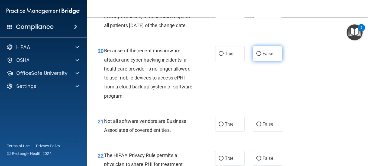
click at [266, 56] on span "False" at bounding box center [267, 53] width 11 height 5
click at [261, 56] on input "False" at bounding box center [258, 54] width 5 height 4
radio input "true"
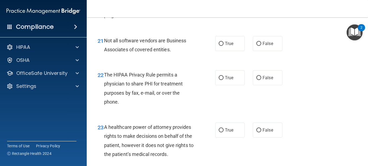
scroll to position [1124, 0]
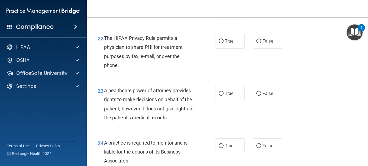
click at [227, 14] on label "True" at bounding box center [230, 6] width 30 height 15
click at [223, 9] on input "True" at bounding box center [220, 7] width 5 height 4
radio input "true"
click at [228, 44] on span "True" at bounding box center [229, 40] width 8 height 5
click at [223, 43] on input "True" at bounding box center [220, 41] width 5 height 4
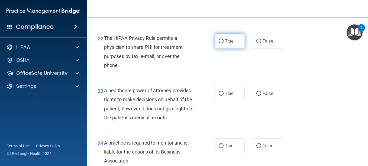
radio input "true"
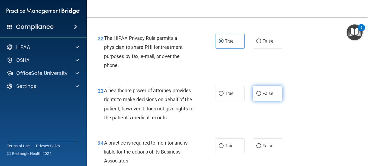
click at [263, 101] on label "False" at bounding box center [268, 93] width 30 height 15
click at [261, 96] on input "False" at bounding box center [258, 93] width 5 height 4
radio input "true"
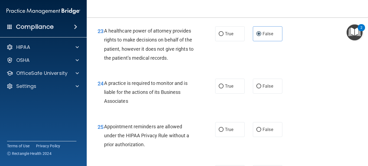
click at [192, 57] on div "23 A healthcare power of attorney provides rights to make decisions on behalf o…" at bounding box center [226, 45] width 267 height 52
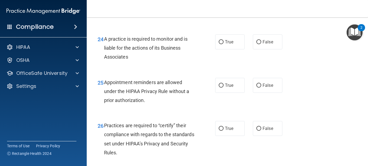
scroll to position [1226, 0]
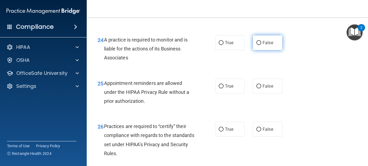
click at [263, 45] on span "False" at bounding box center [267, 42] width 11 height 5
click at [261, 45] on input "False" at bounding box center [258, 43] width 5 height 4
radio input "true"
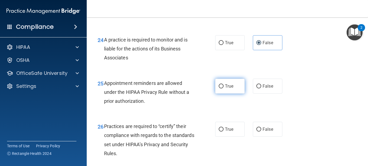
click at [234, 93] on label "True" at bounding box center [230, 85] width 30 height 15
click at [223, 88] on input "True" at bounding box center [220, 86] width 5 height 4
radio input "true"
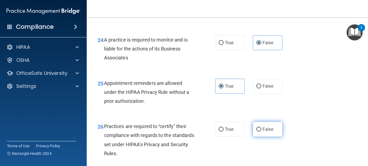
click at [263, 136] on label "False" at bounding box center [268, 129] width 30 height 15
click at [261, 131] on input "False" at bounding box center [258, 129] width 5 height 4
radio input "true"
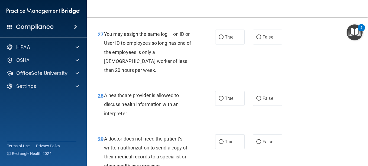
scroll to position [1371, 0]
click at [259, 44] on label "False" at bounding box center [268, 36] width 30 height 15
click at [259, 39] on input "False" at bounding box center [258, 37] width 5 height 4
radio input "true"
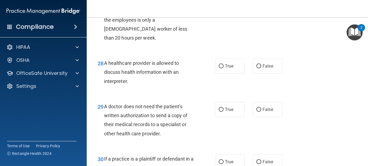
scroll to position [1403, 0]
click at [221, 73] on label "True" at bounding box center [230, 65] width 30 height 15
click at [221, 68] on input "True" at bounding box center [220, 66] width 5 height 4
radio input "true"
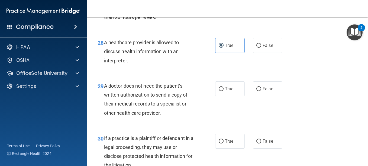
scroll to position [1432, 0]
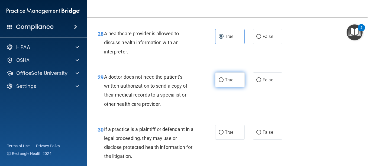
click at [231, 87] on label "True" at bounding box center [230, 79] width 30 height 15
click at [223, 82] on input "True" at bounding box center [220, 80] width 5 height 4
radio input "true"
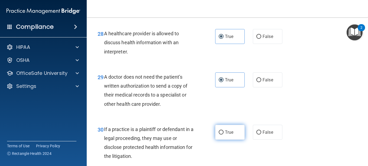
click at [232, 139] on label "True" at bounding box center [230, 132] width 30 height 15
click at [223, 134] on input "True" at bounding box center [220, 132] width 5 height 4
radio input "true"
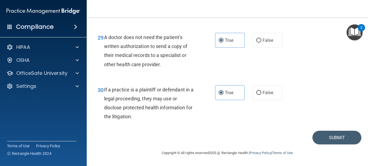
scroll to position [1484, 0]
click at [328, 144] on button "Submit" at bounding box center [336, 137] width 49 height 14
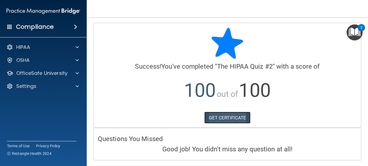
click at [244, 121] on link "GET CERTIFICATE" at bounding box center [227, 118] width 46 height 12
